Goal: Task Accomplishment & Management: Use online tool/utility

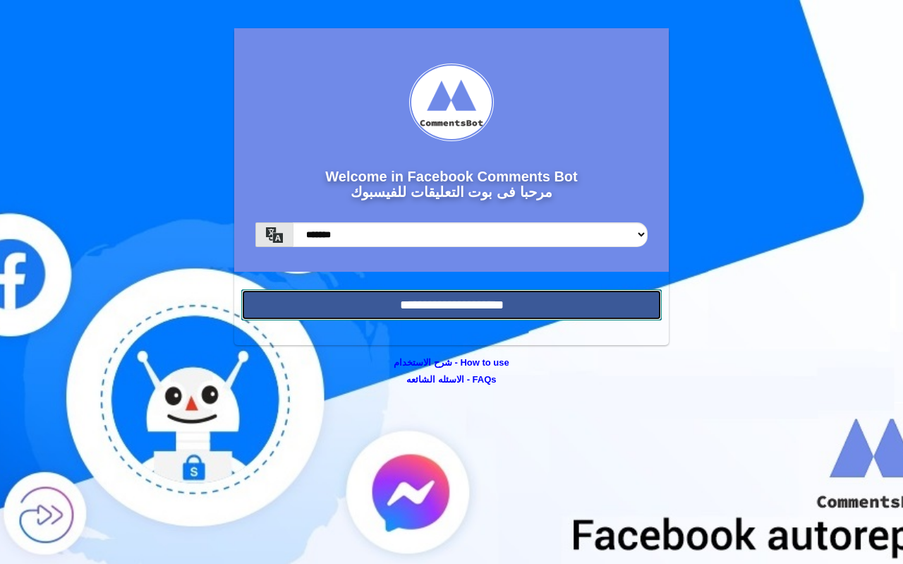
click at [503, 310] on input "**********" at bounding box center [451, 304] width 420 height 31
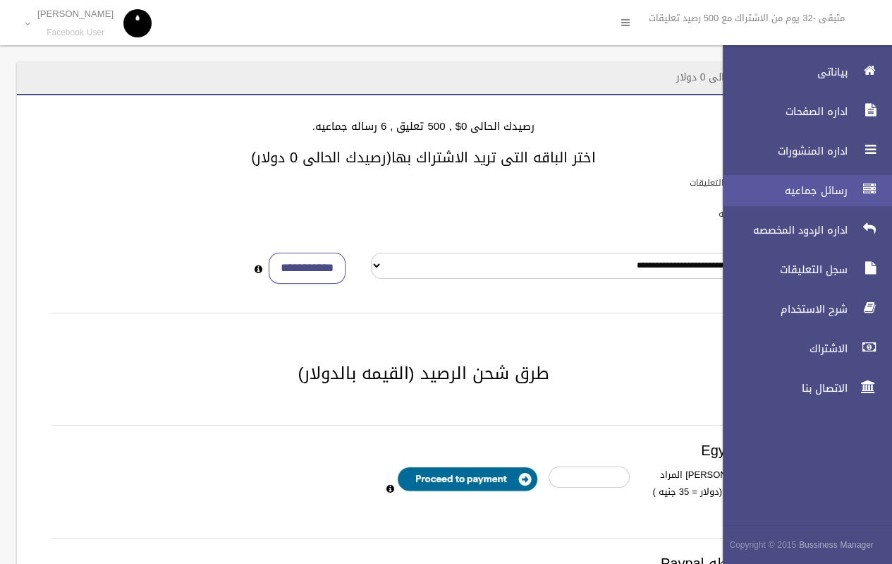
click at [848, 188] on span "رسائل جماعيه" at bounding box center [781, 190] width 141 height 14
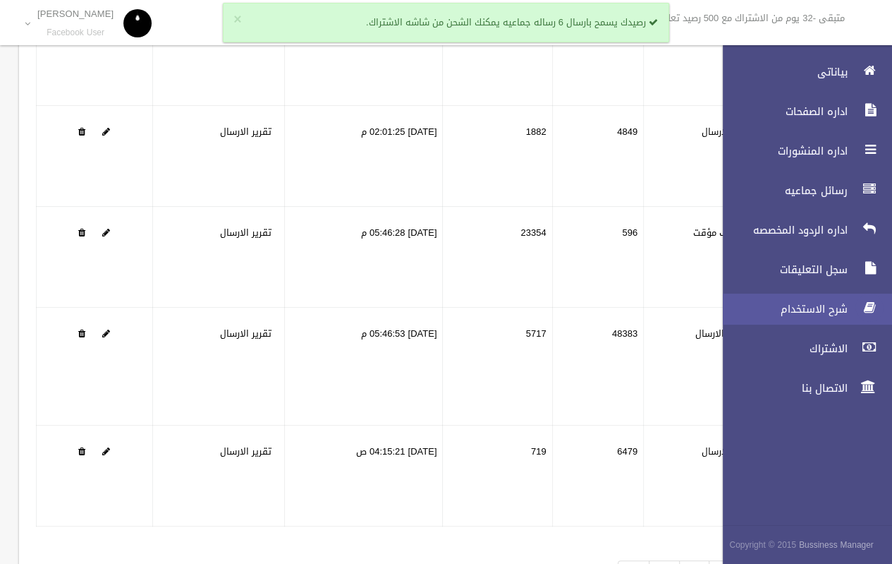
scroll to position [248, 0]
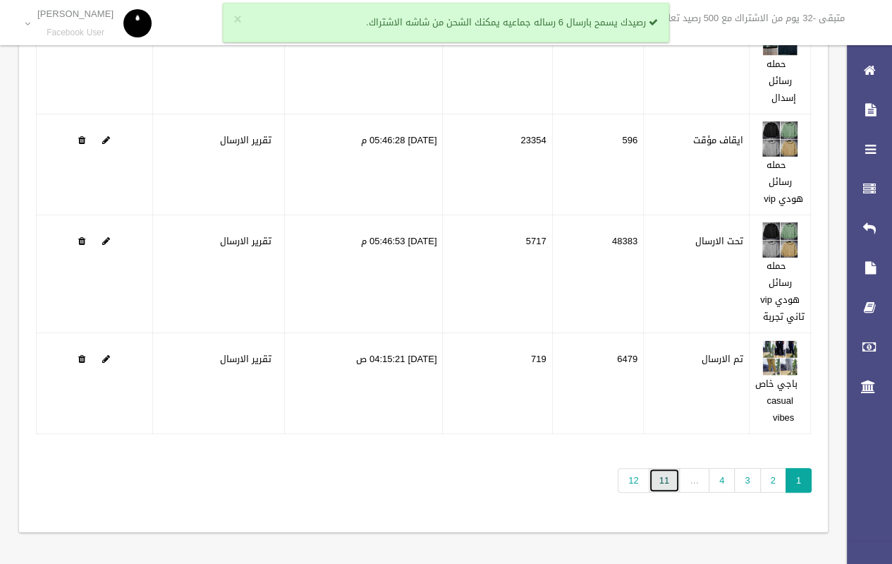
click at [666, 486] on link "11" at bounding box center [664, 480] width 31 height 25
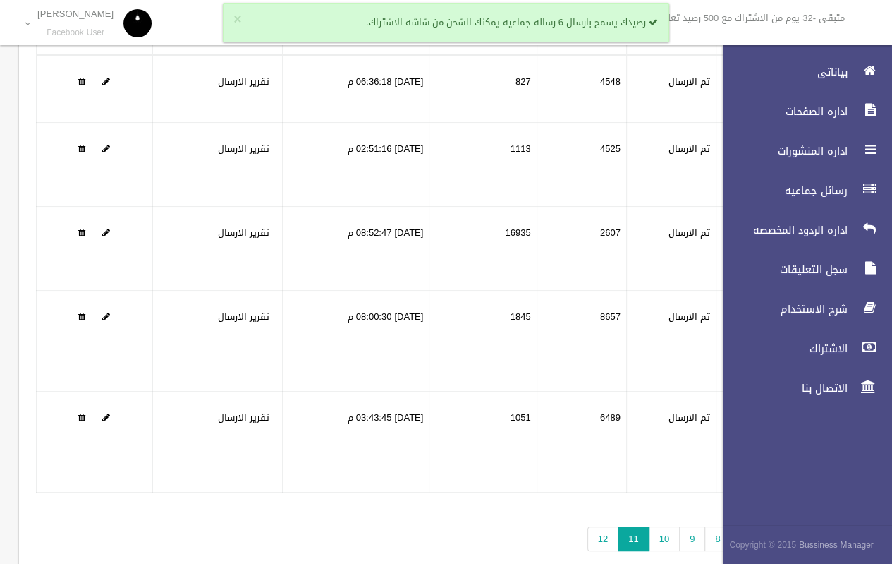
scroll to position [226, 0]
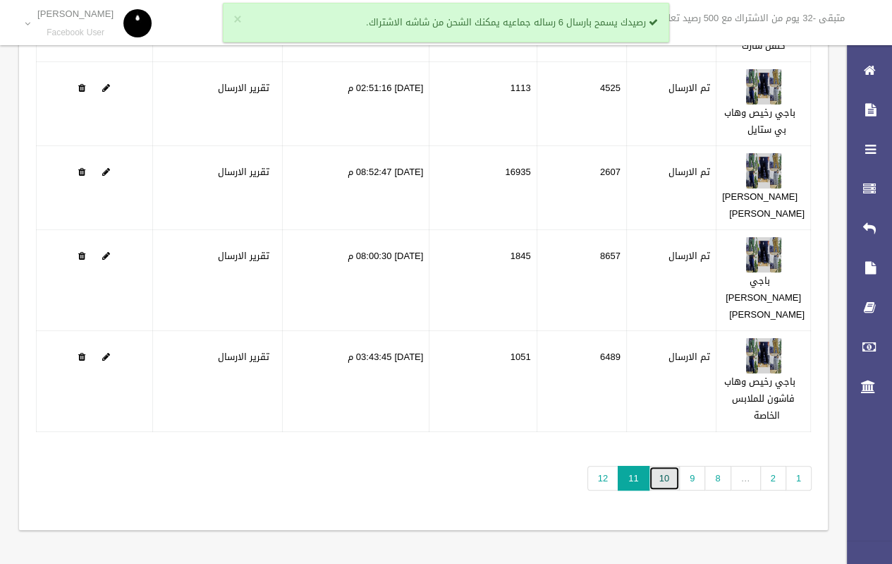
click at [655, 490] on link "10" at bounding box center [664, 478] width 31 height 25
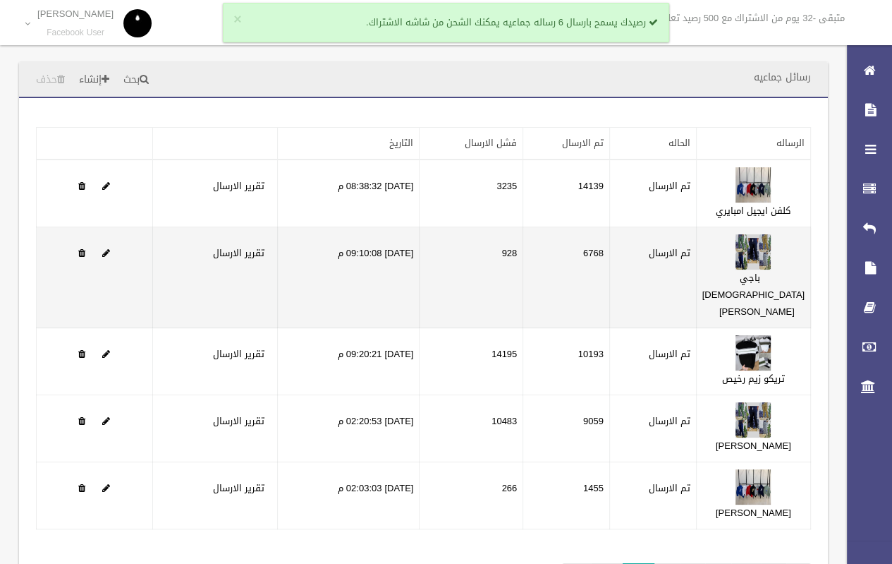
click at [111, 287] on td at bounding box center [95, 277] width 116 height 101
click at [104, 258] on span at bounding box center [106, 252] width 8 height 9
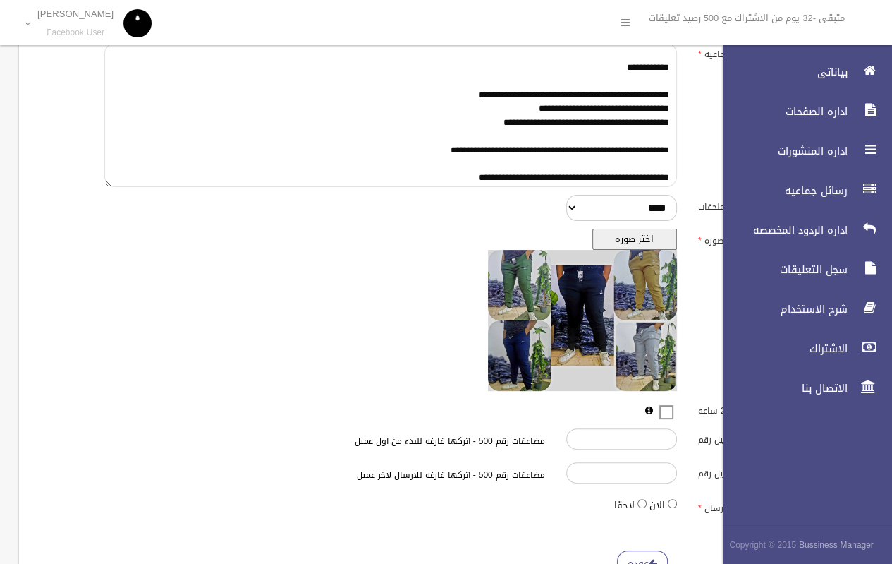
scroll to position [330, 0]
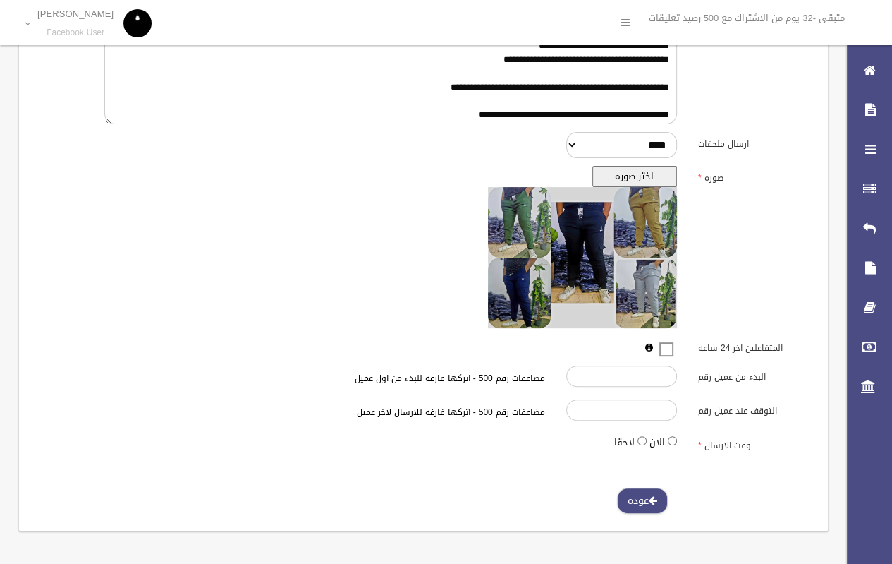
click at [653, 495] on span at bounding box center [653, 500] width 8 height 10
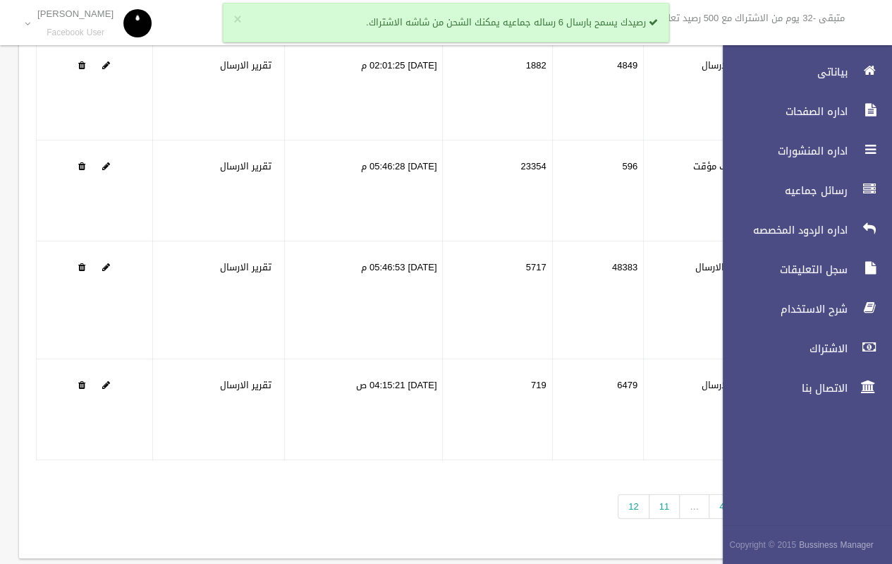
scroll to position [248, 0]
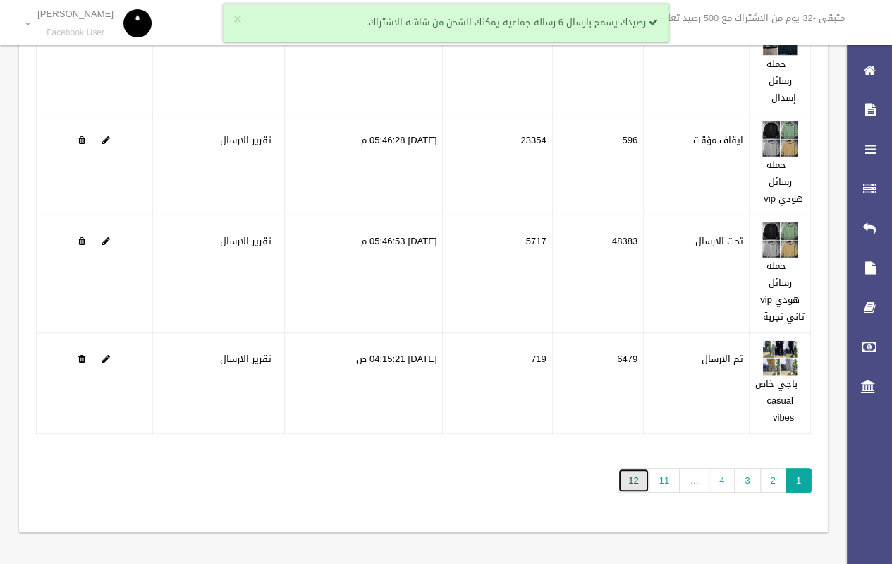
click at [640, 480] on link "12" at bounding box center [633, 480] width 31 height 25
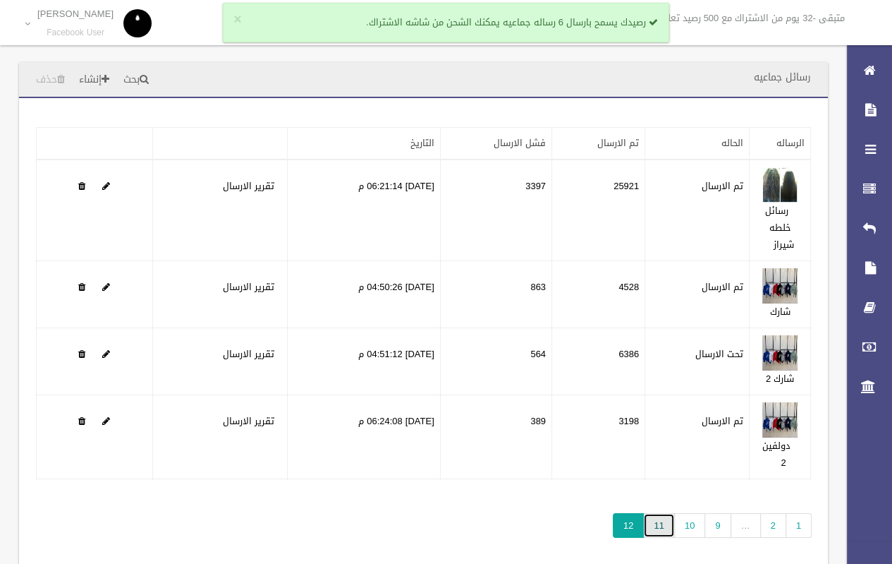
click at [662, 524] on link "11" at bounding box center [658, 525] width 31 height 25
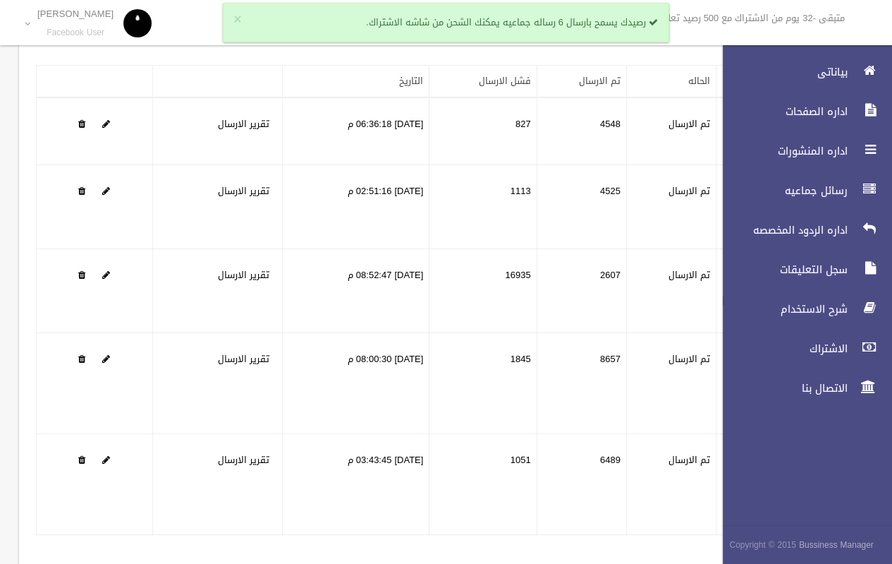
scroll to position [120, 0]
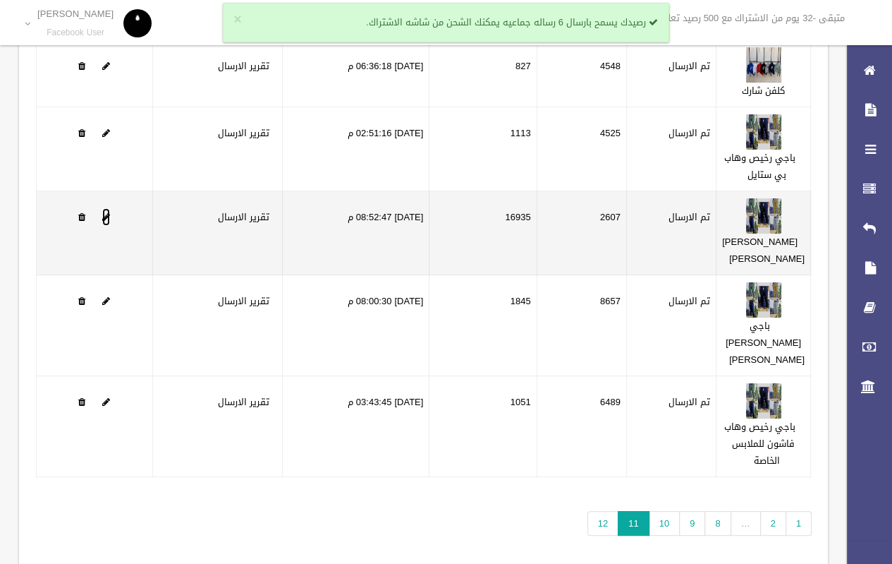
click at [110, 222] on span at bounding box center [106, 216] width 8 height 9
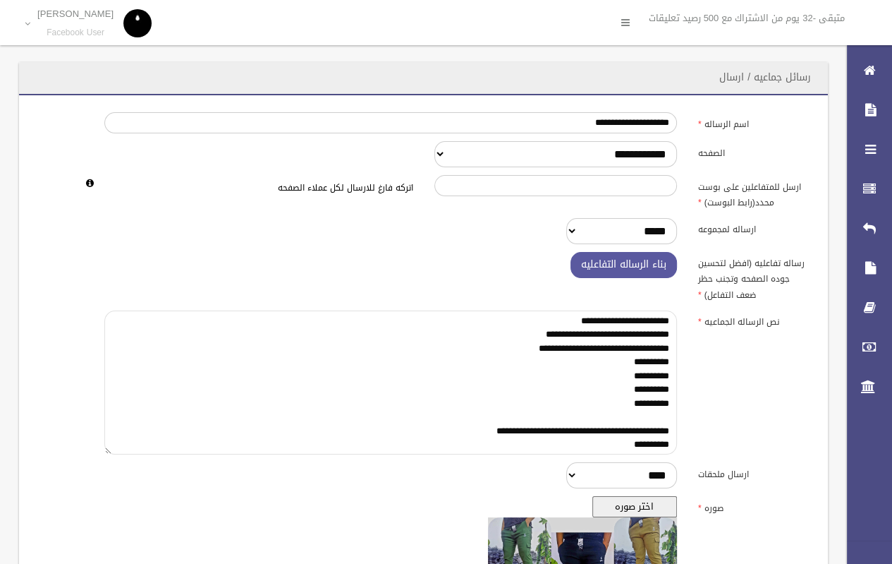
click at [479, 355] on textarea "**********" at bounding box center [390, 382] width 573 height 145
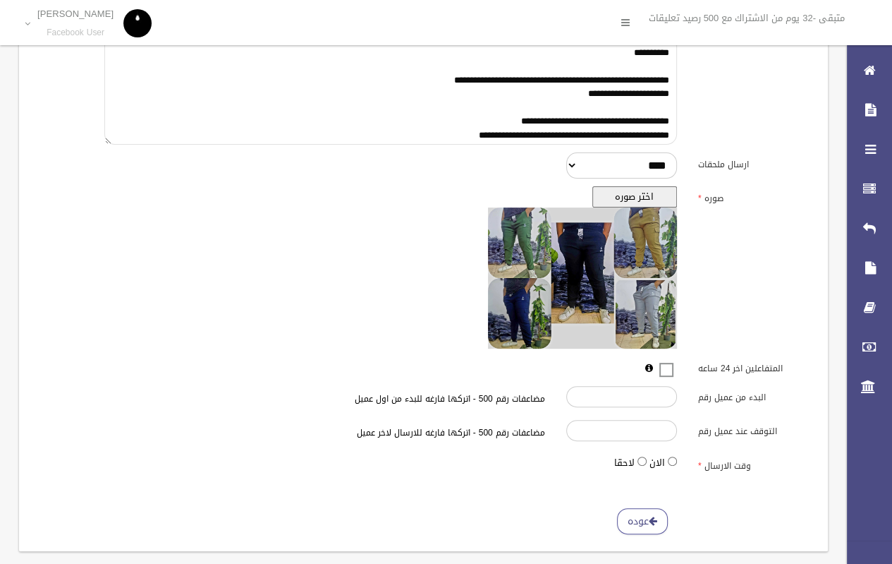
scroll to position [330, 0]
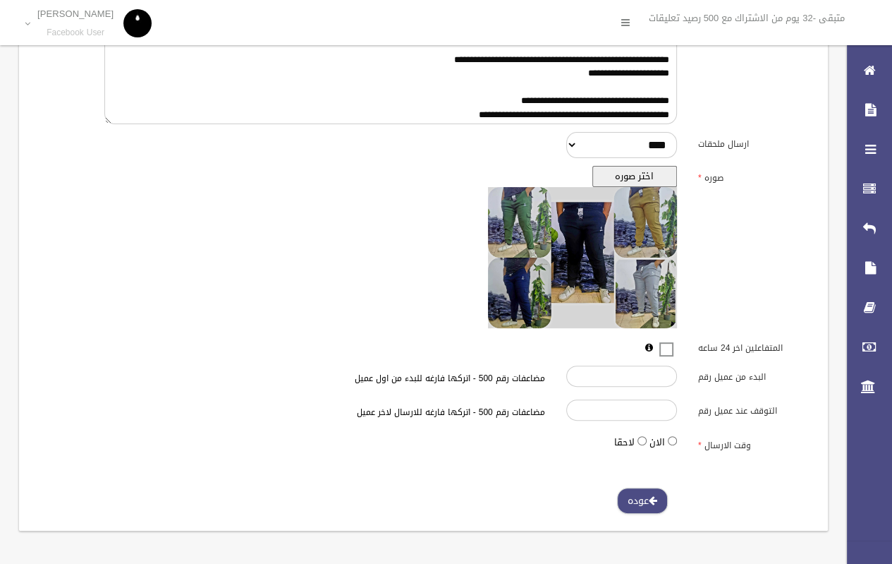
click at [652, 507] on link "عوده" at bounding box center [642, 501] width 51 height 26
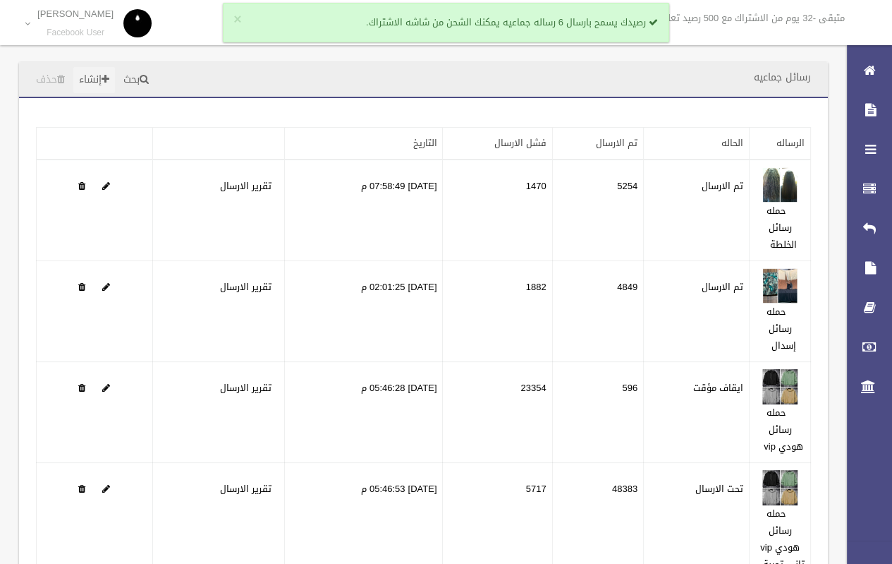
click at [90, 80] on link "إنشاء" at bounding box center [94, 80] width 42 height 26
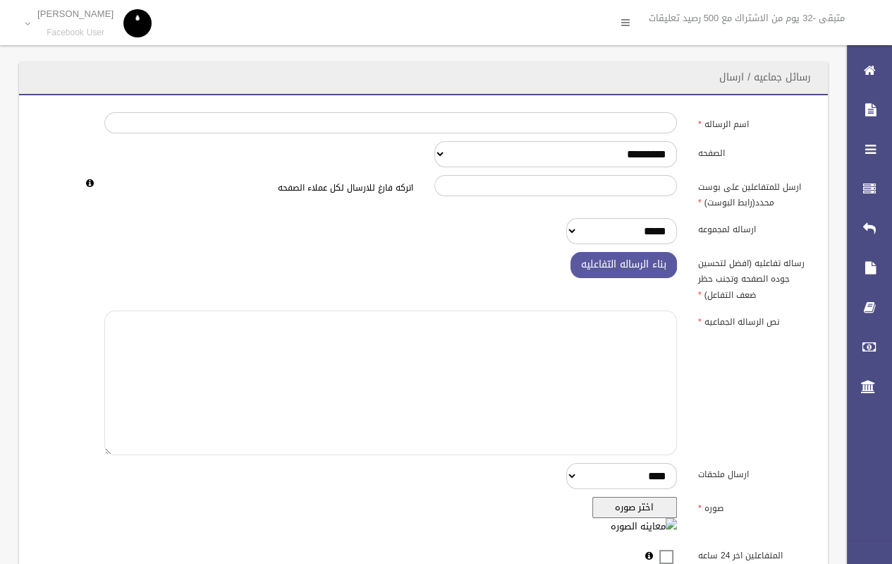
click at [567, 337] on textarea at bounding box center [390, 382] width 573 height 145
